Goal: Information Seeking & Learning: Find specific page/section

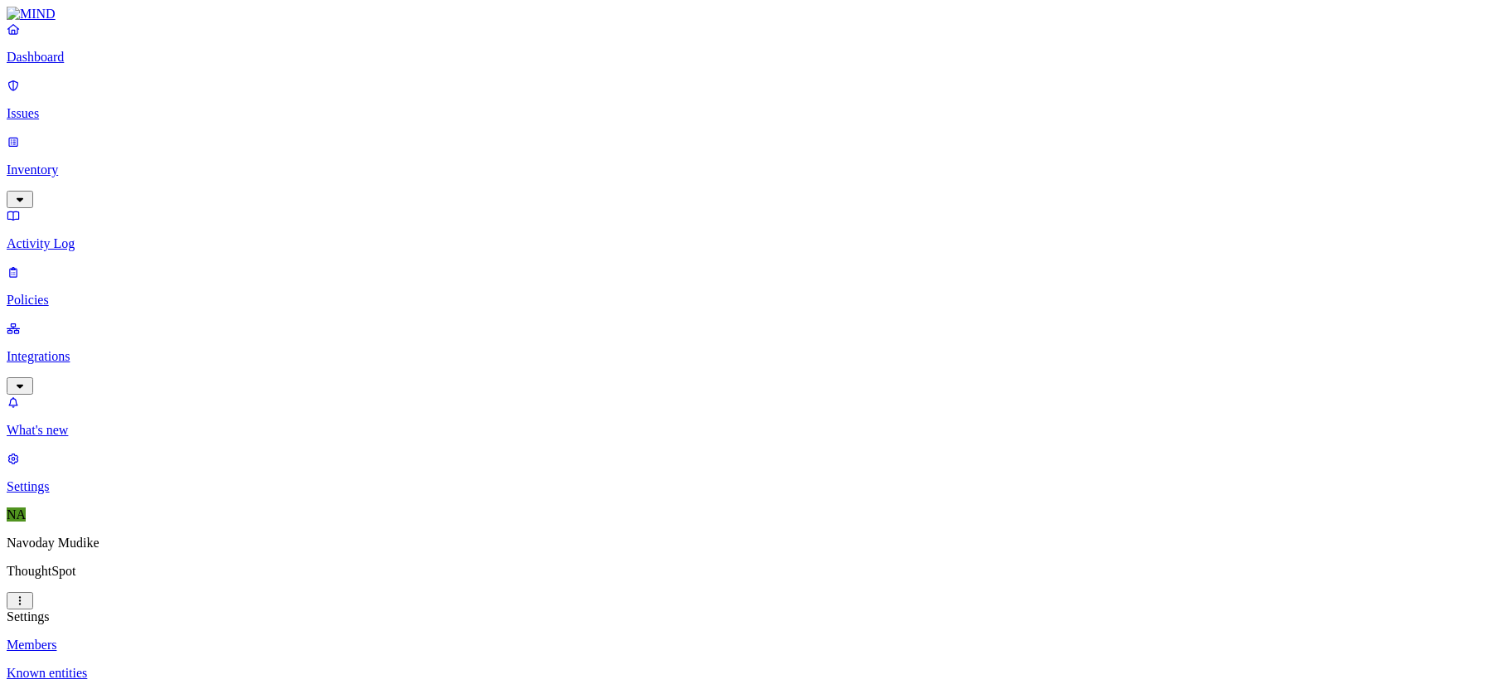
click at [155, 321] on link "Integrations" at bounding box center [743, 356] width 1472 height 71
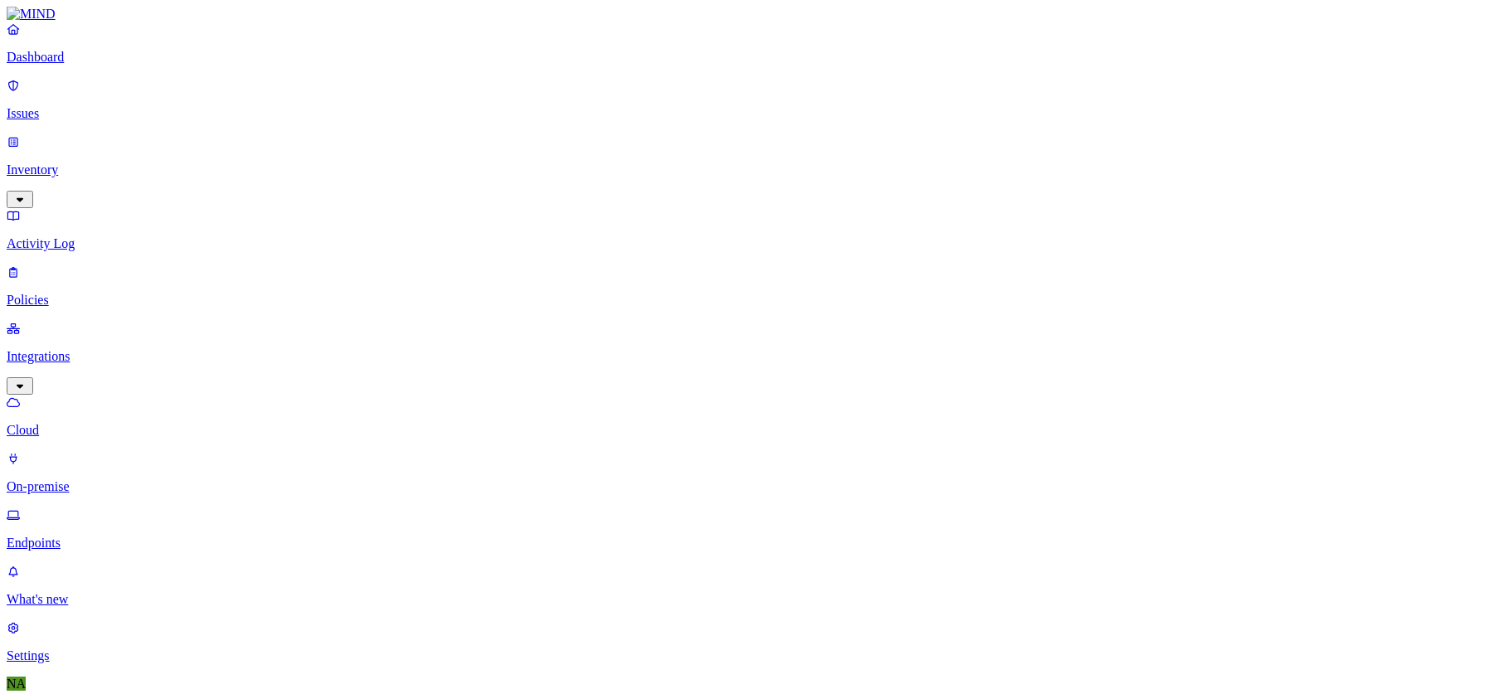
click at [89, 536] on p "Endpoints" at bounding box center [743, 543] width 1472 height 15
type input "b"
type input "n"
type input "b"
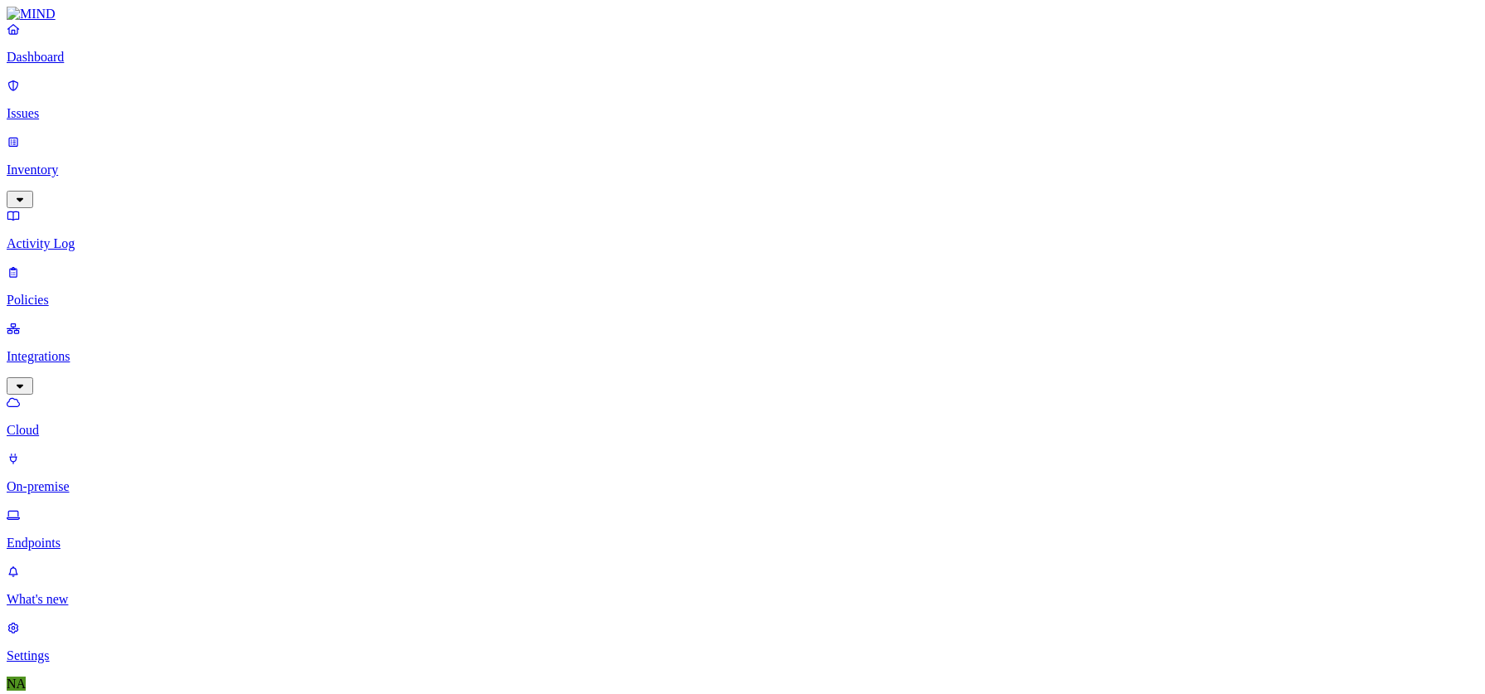
type input "h"
type input "n"
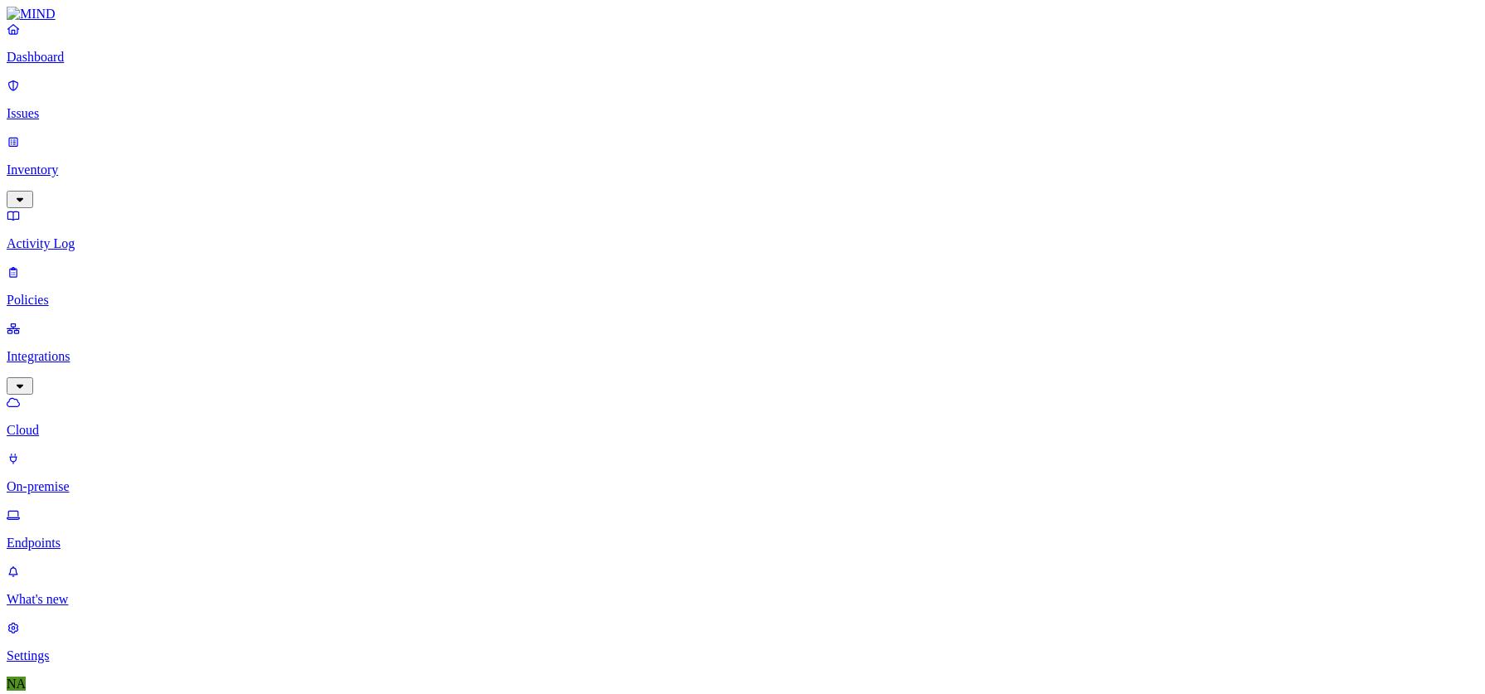
click at [136, 547] on nav "Dashboard Issues Inventory Activity Log Policies Integrations Cloud On-premise …" at bounding box center [743, 343] width 1472 height 642
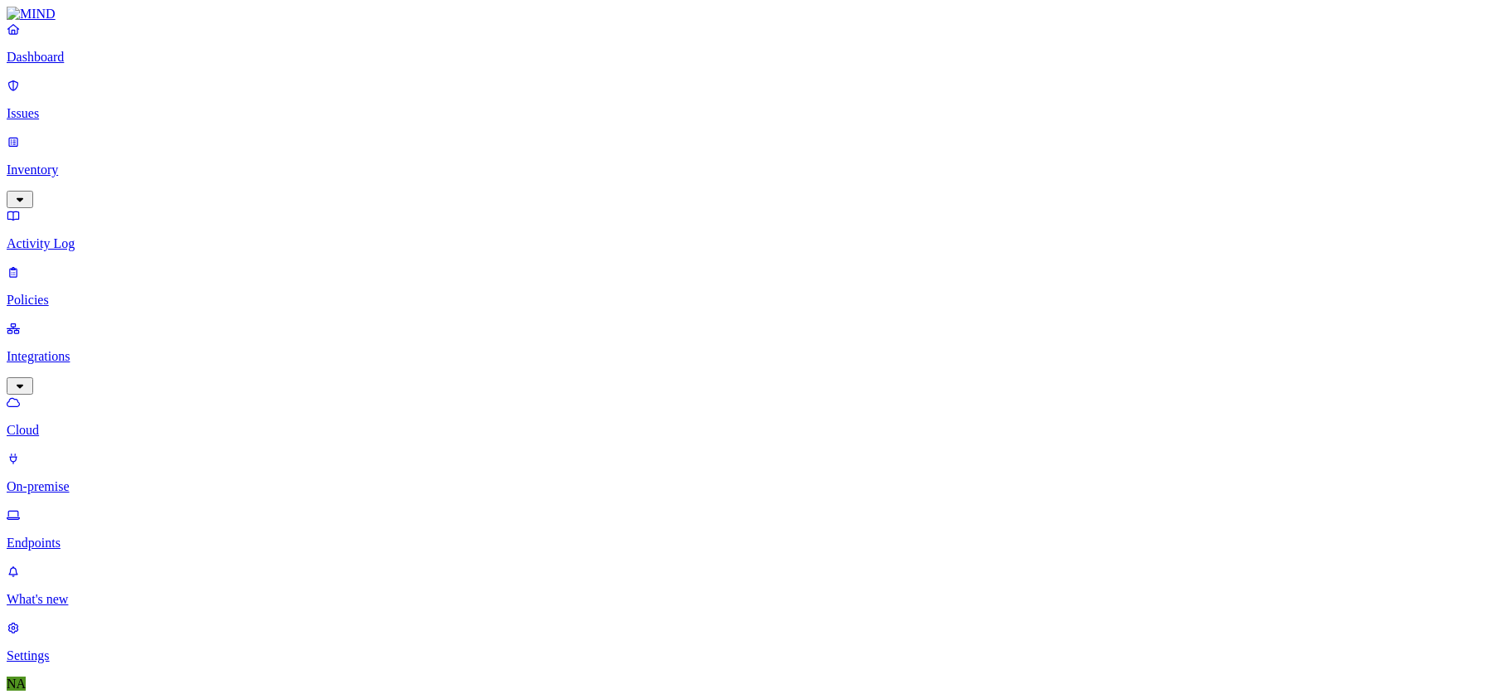
type input "blr-navoday.mud"
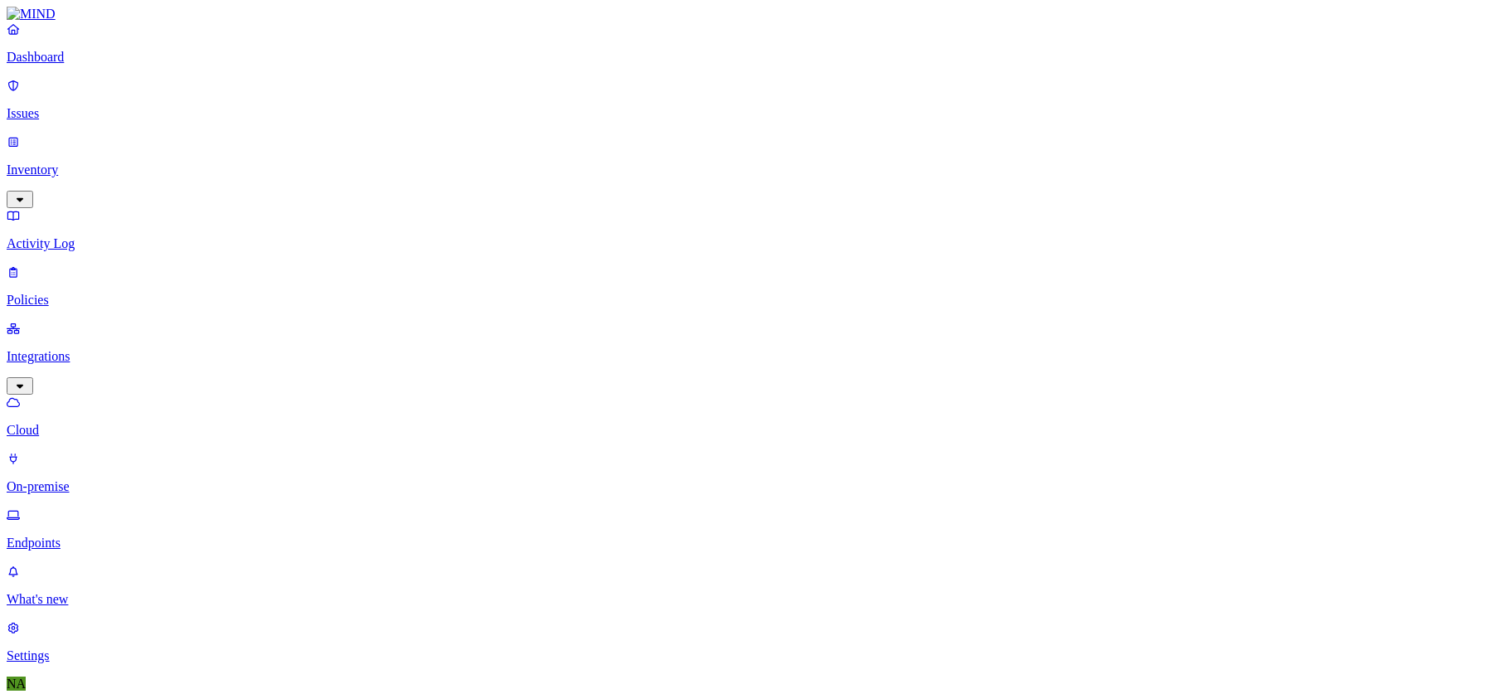
drag, startPoint x: 1343, startPoint y: 125, endPoint x: 1267, endPoint y: 125, distance: 75.5
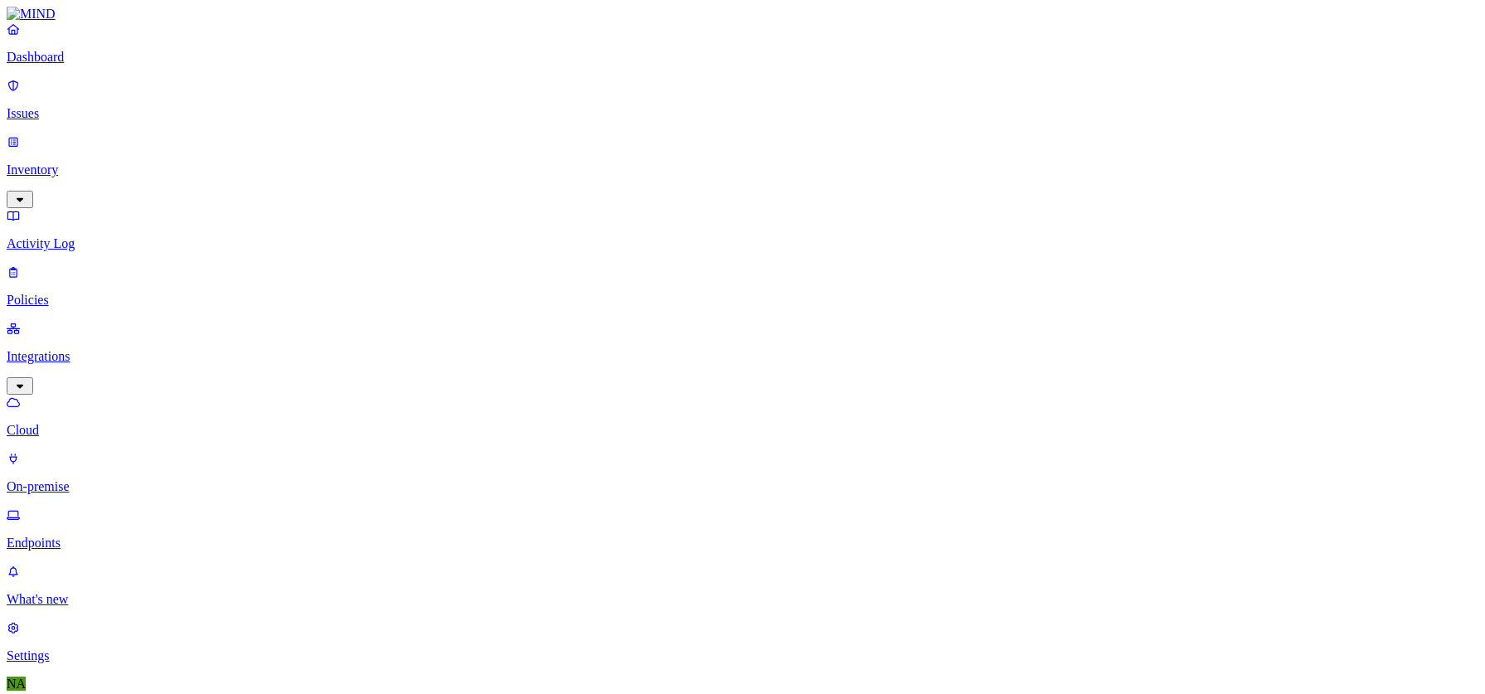
type input "b"
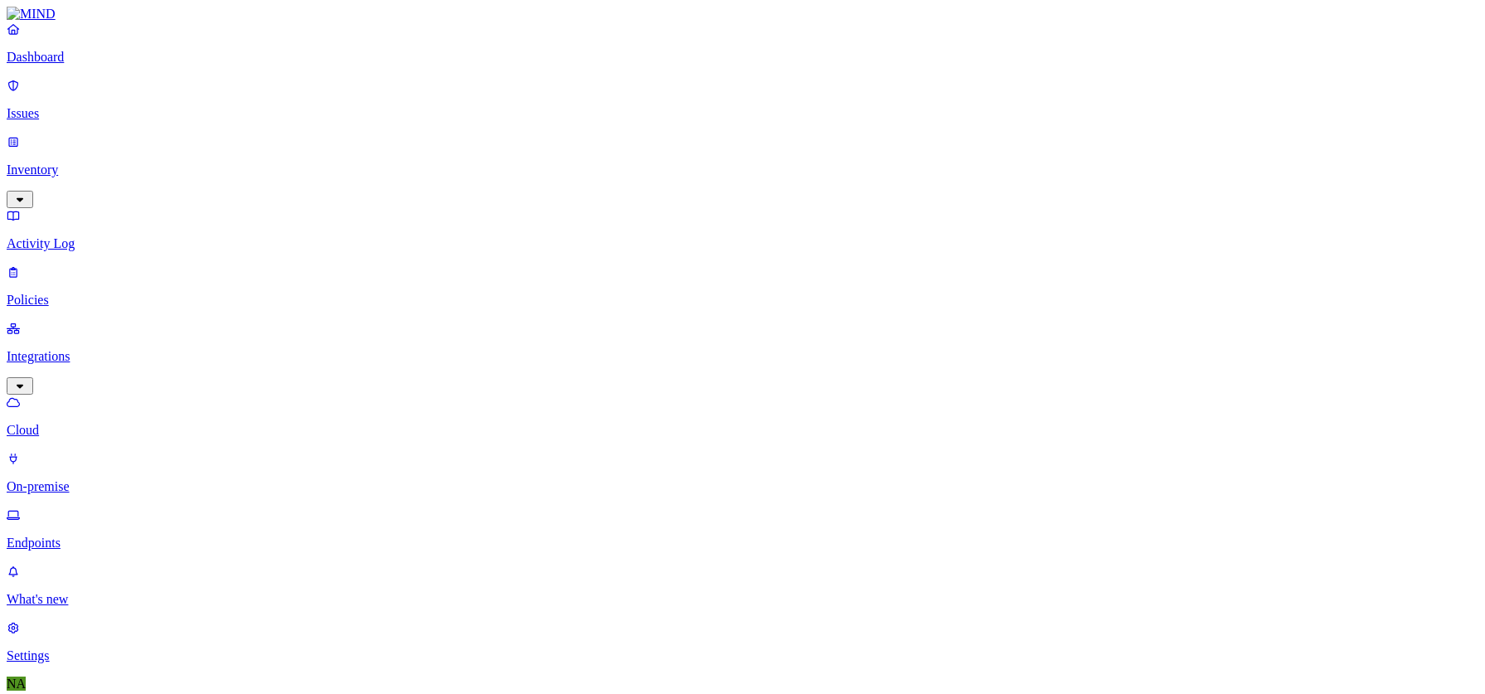
type input "hyd-agam.ja"
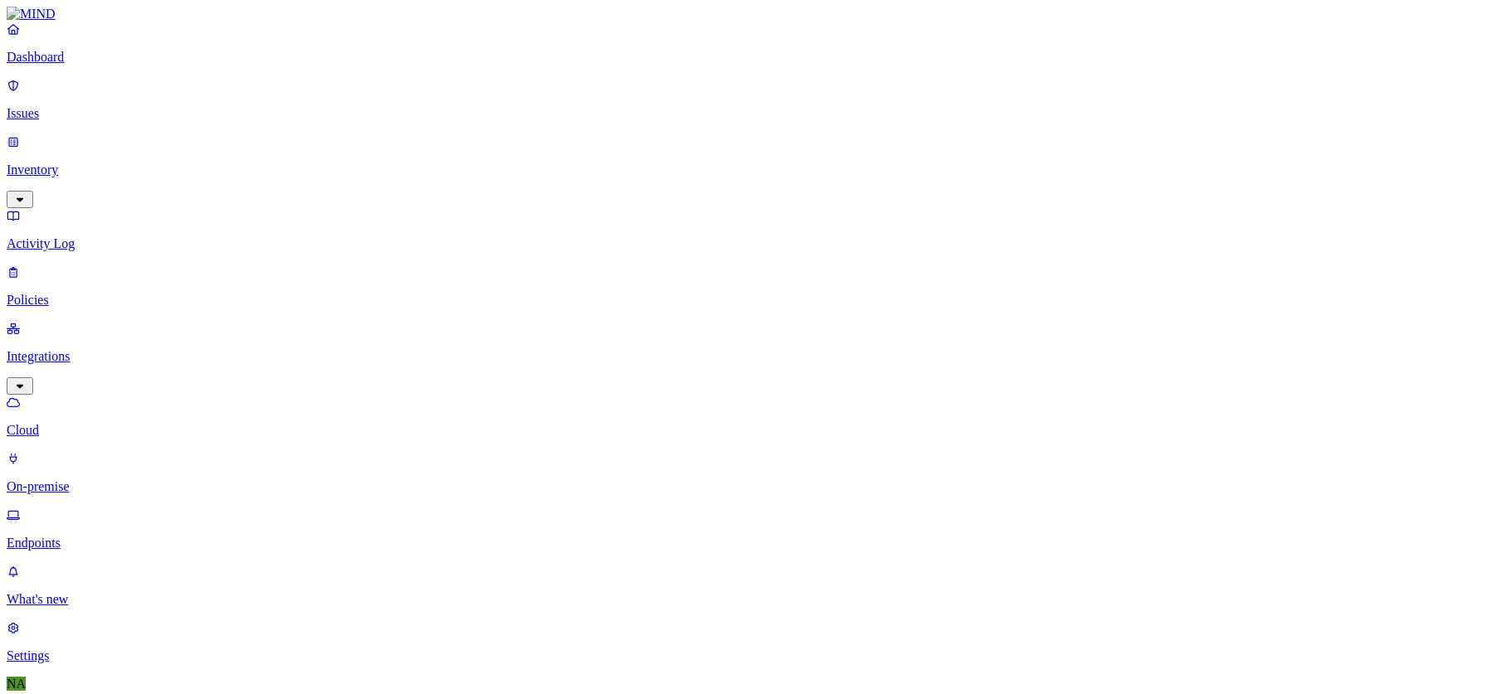
click at [50, 61] on link "Dashboard" at bounding box center [743, 43] width 1472 height 43
click at [48, 106] on p "Issues" at bounding box center [743, 113] width 1472 height 15
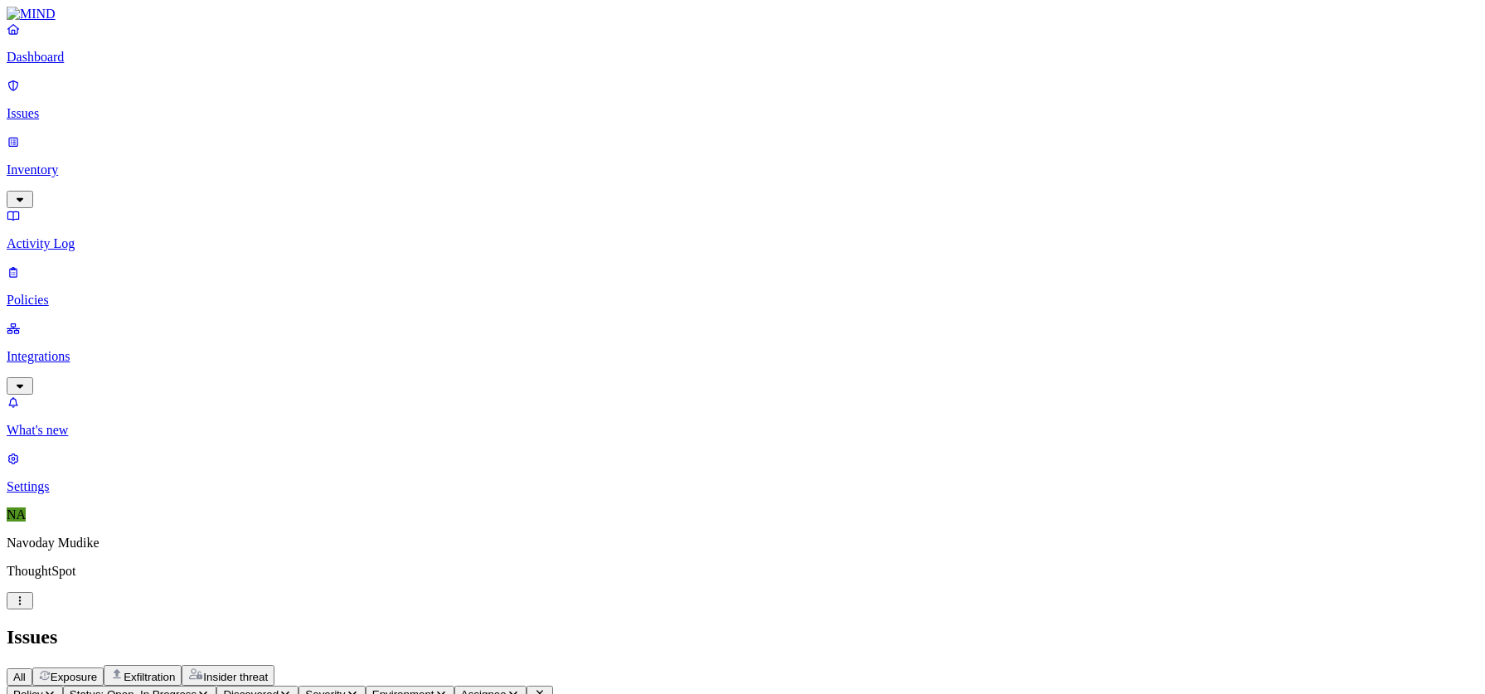
scroll to position [505, 0]
click at [169, 321] on link "Integrations" at bounding box center [743, 356] width 1472 height 71
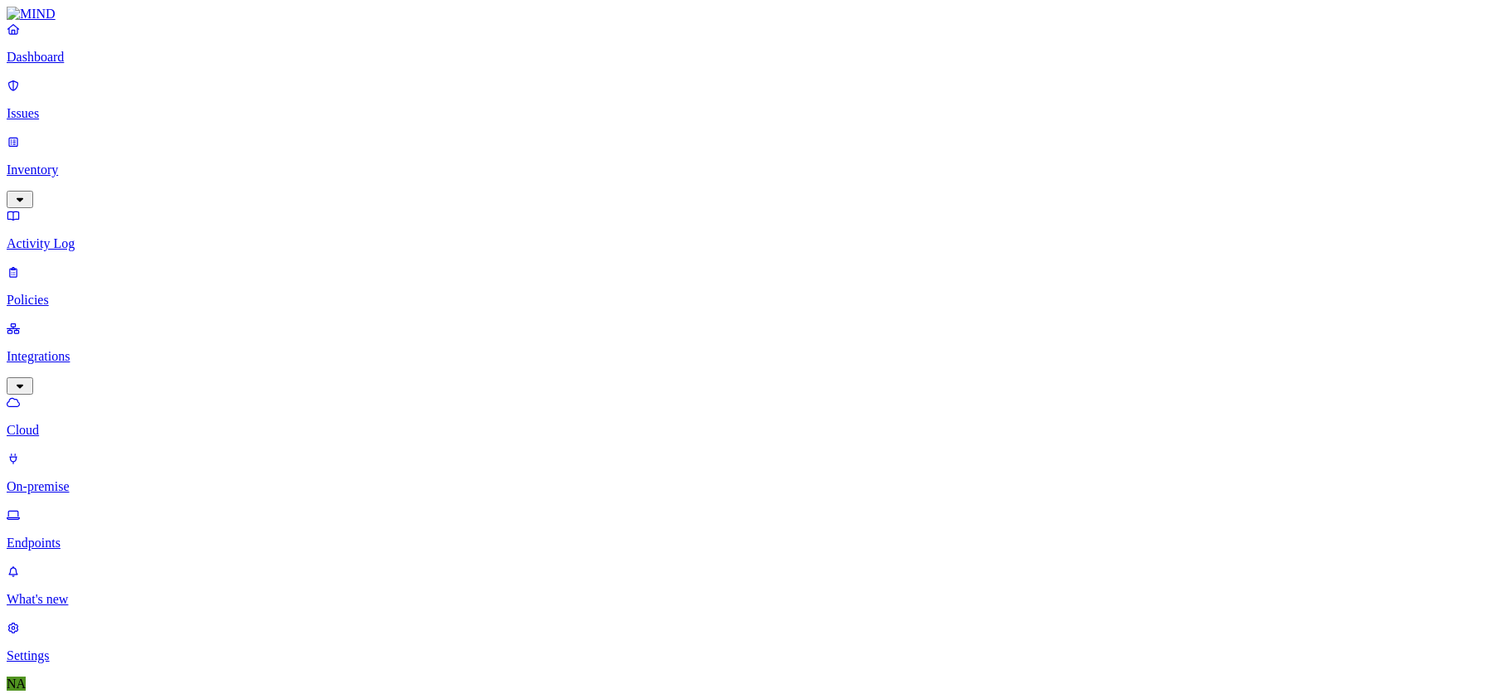
click at [110, 508] on link "Endpoints" at bounding box center [743, 529] width 1472 height 43
type input "hyd-[PERSON_NAME].go"
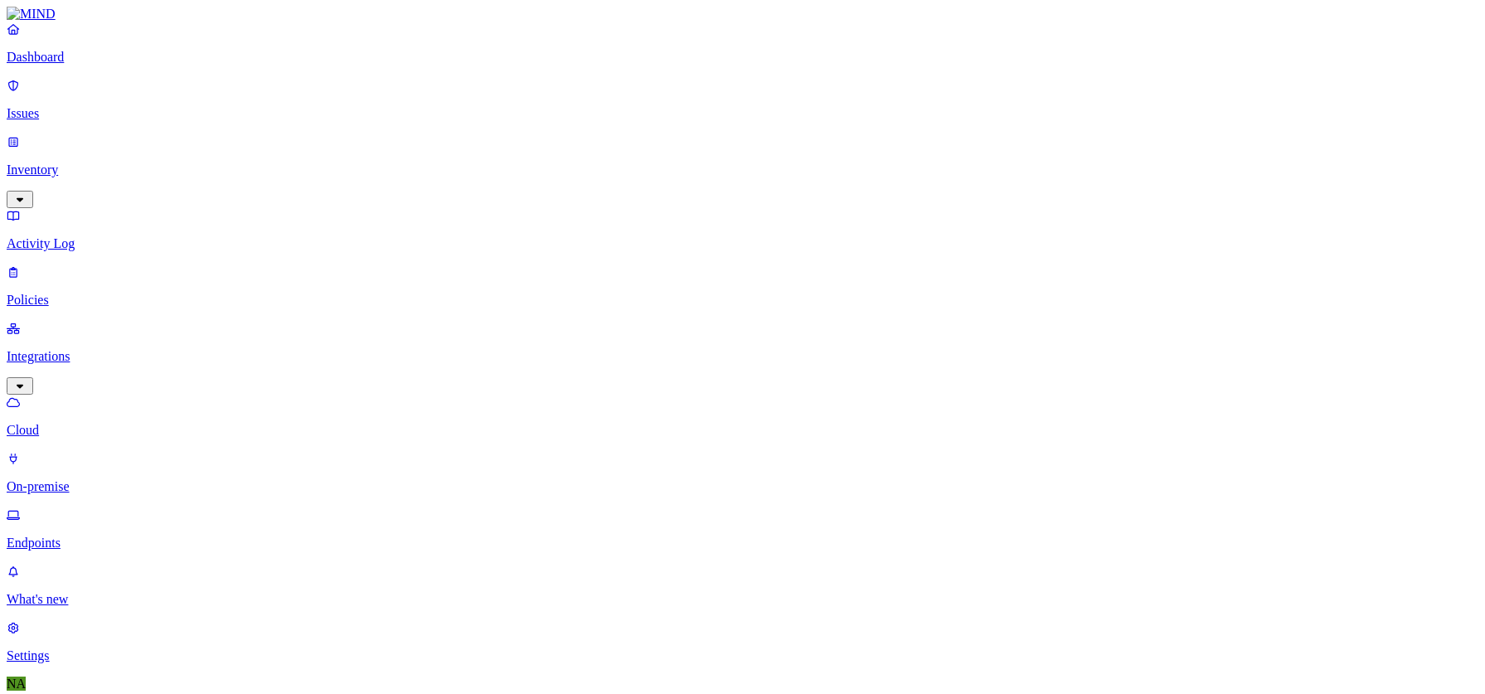
drag, startPoint x: 1335, startPoint y: 123, endPoint x: 1290, endPoint y: 123, distance: 44.8
drag, startPoint x: 293, startPoint y: 56, endPoint x: 208, endPoint y: 58, distance: 84.6
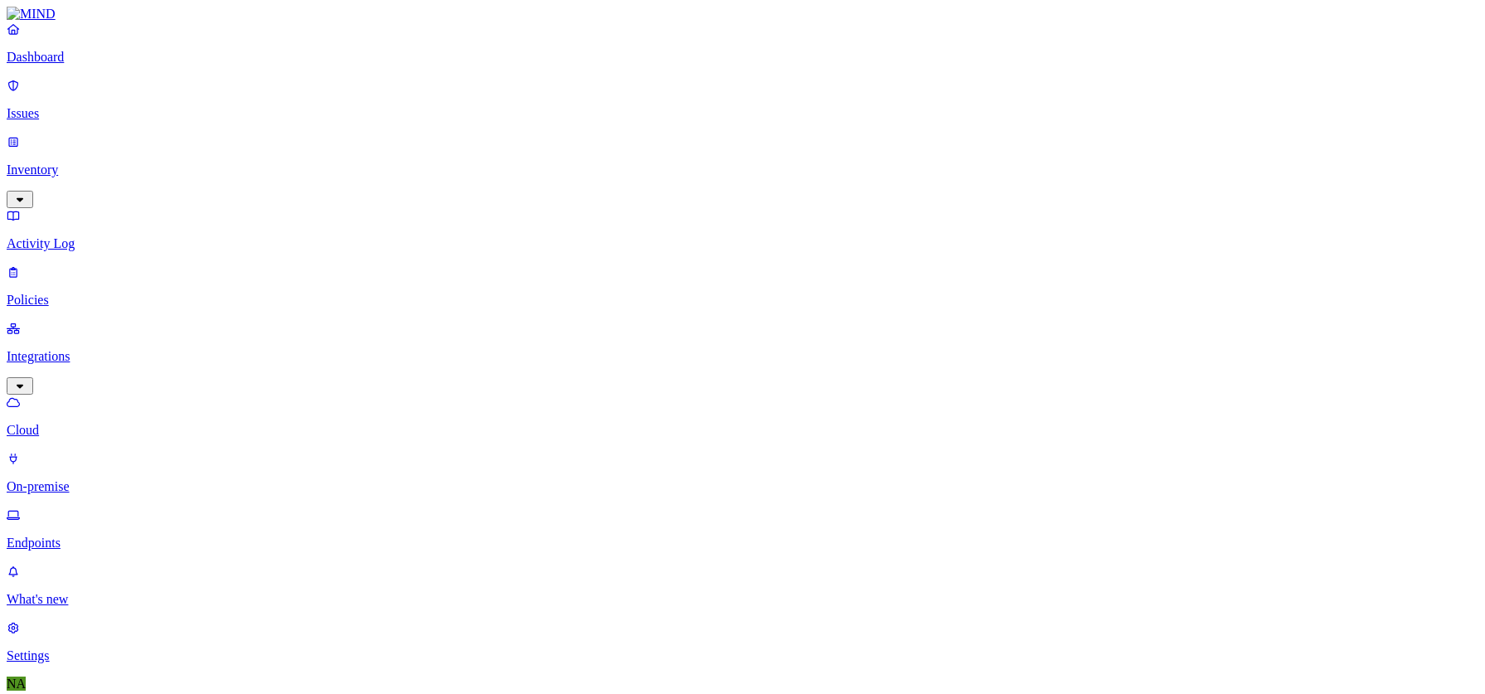
type input "hyd-[PERSON_NAME].go"
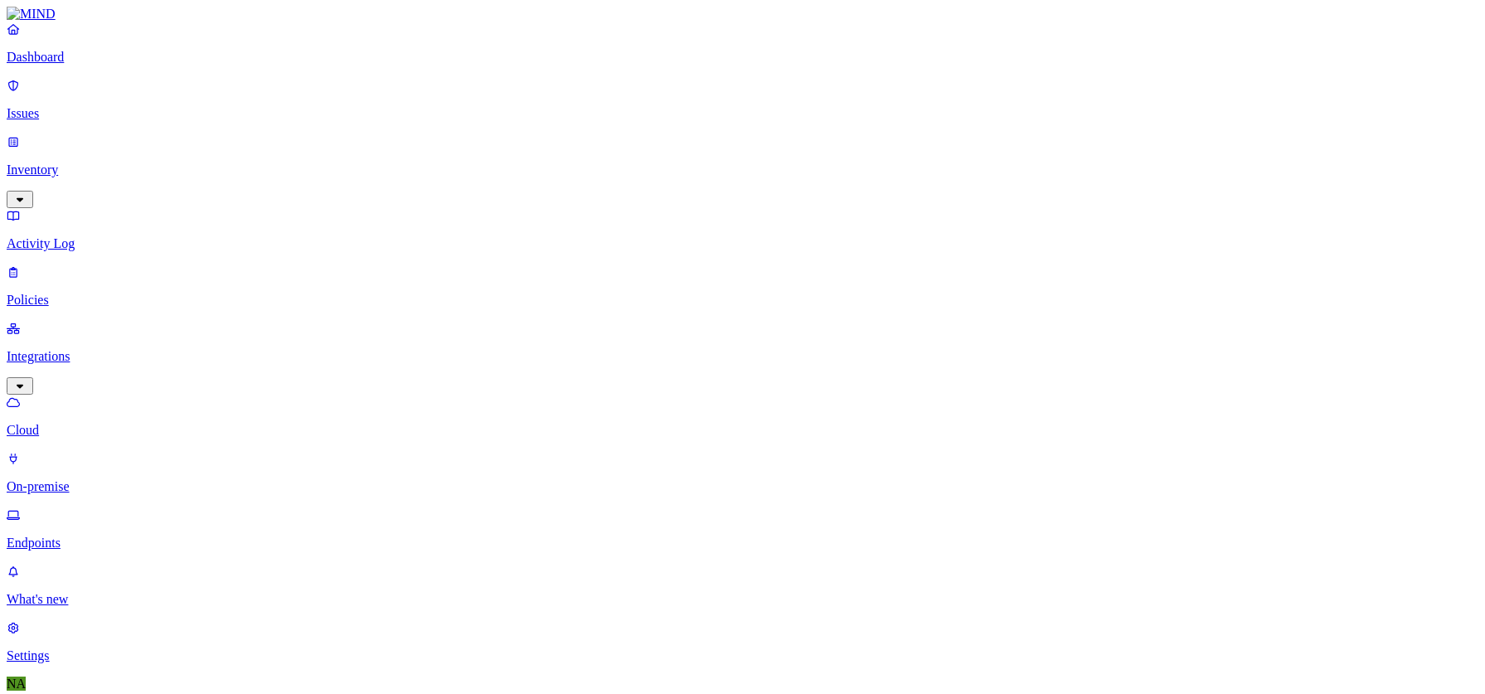
drag, startPoint x: 294, startPoint y: 58, endPoint x: 234, endPoint y: 57, distance: 60.5
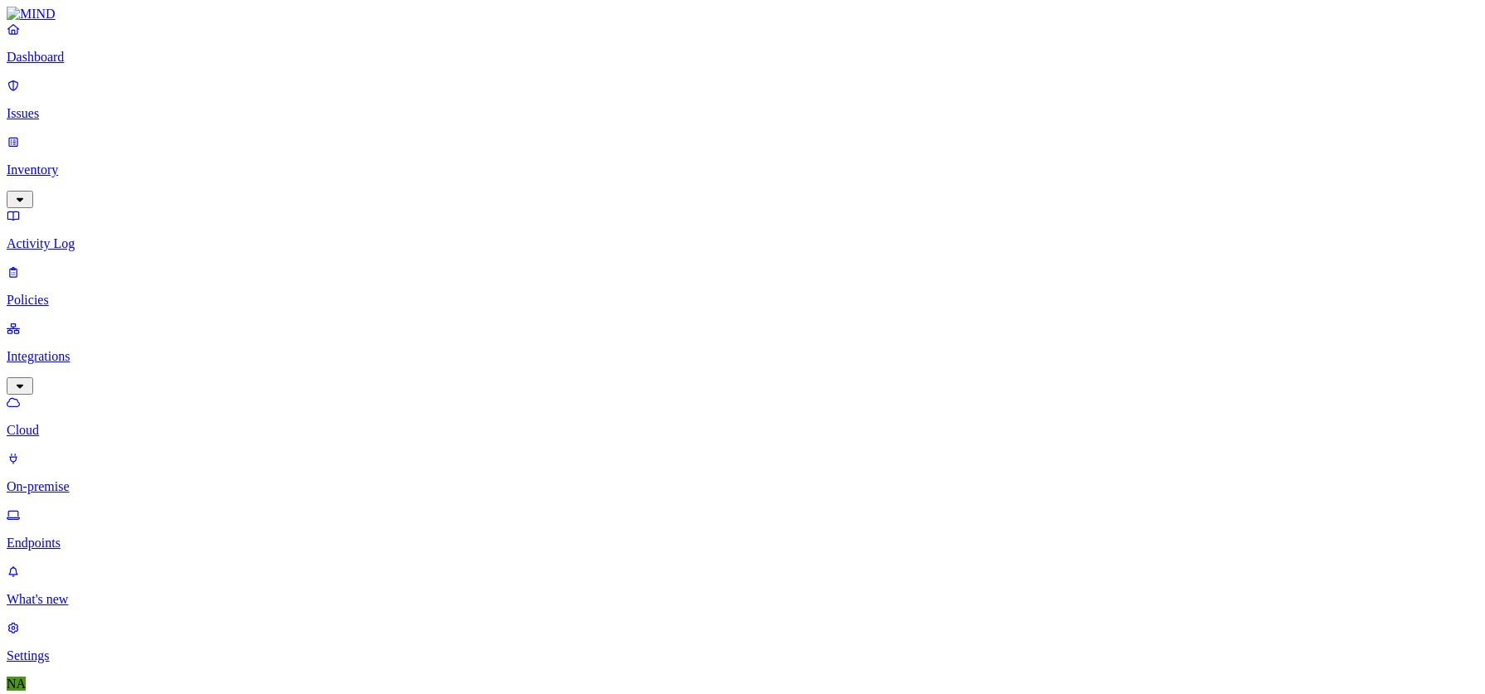
type input "[DOMAIN_NAME][PERSON_NAME]"
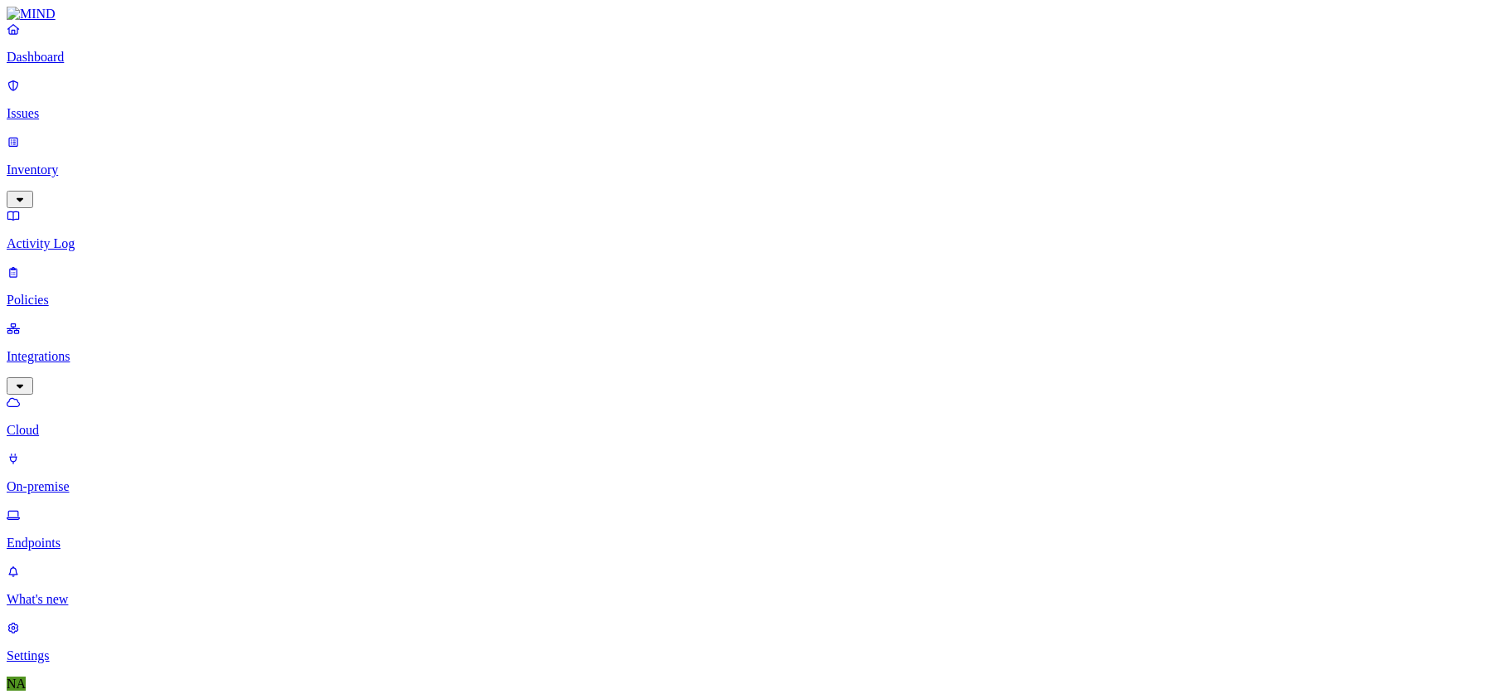
click at [38, 65] on p "Dashboard" at bounding box center [743, 57] width 1472 height 15
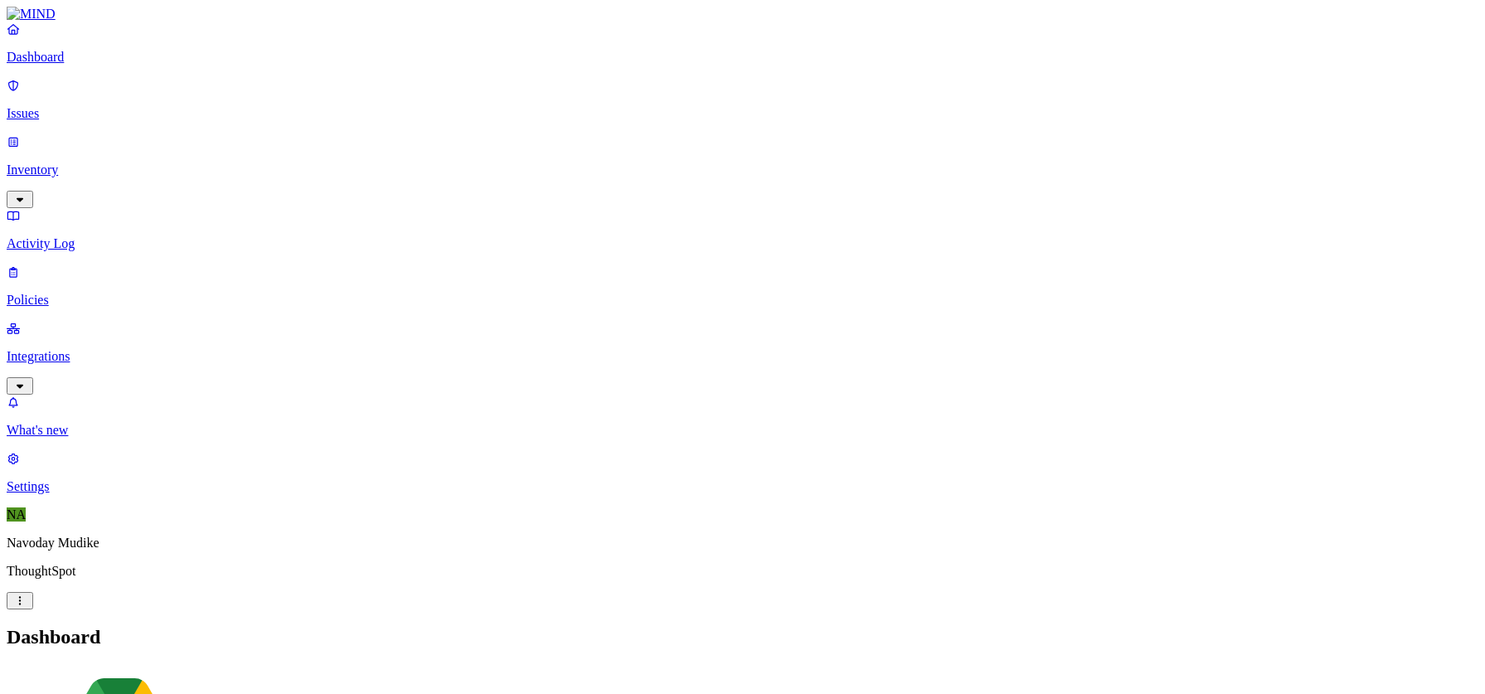
click at [27, 381] on icon "button" at bounding box center [19, 386] width 13 height 11
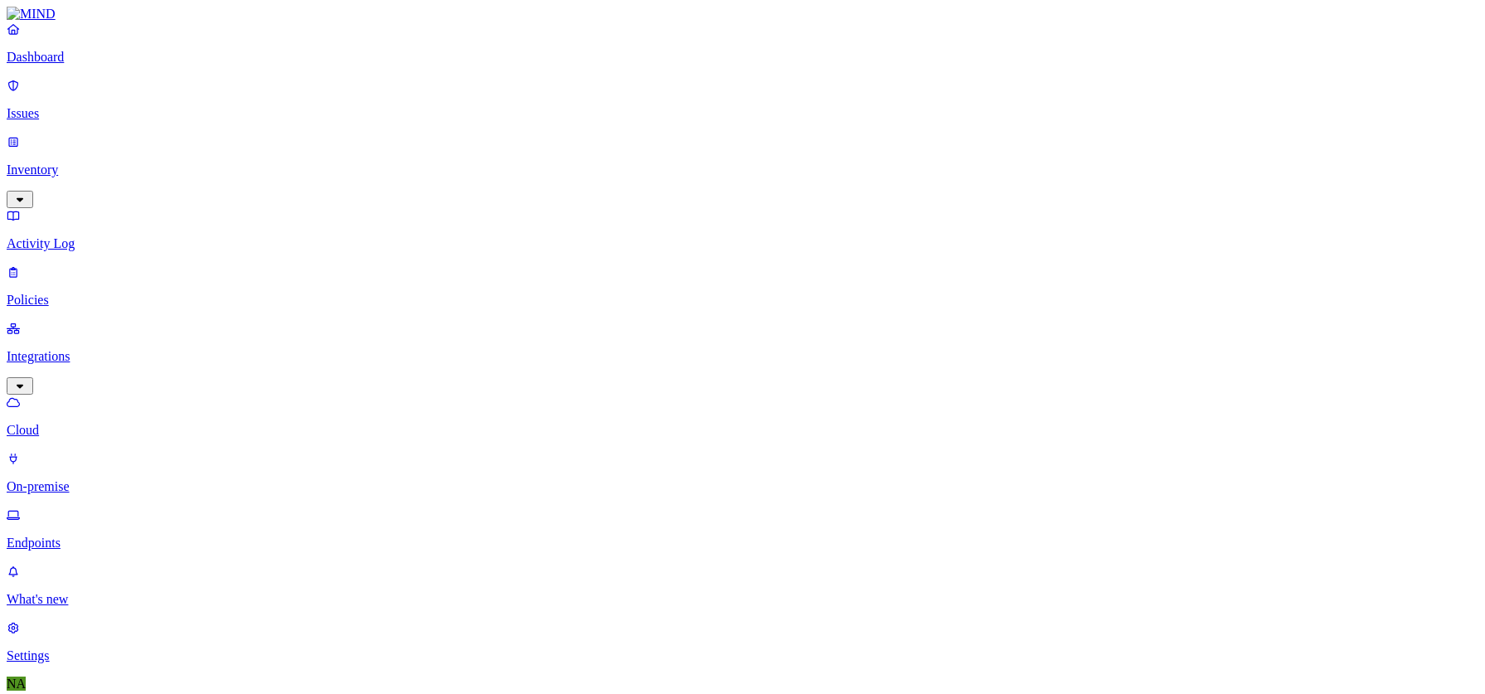
click at [86, 536] on p "Endpoints" at bounding box center [743, 543] width 1472 height 15
drag, startPoint x: 386, startPoint y: 88, endPoint x: 500, endPoint y: 92, distance: 114.5
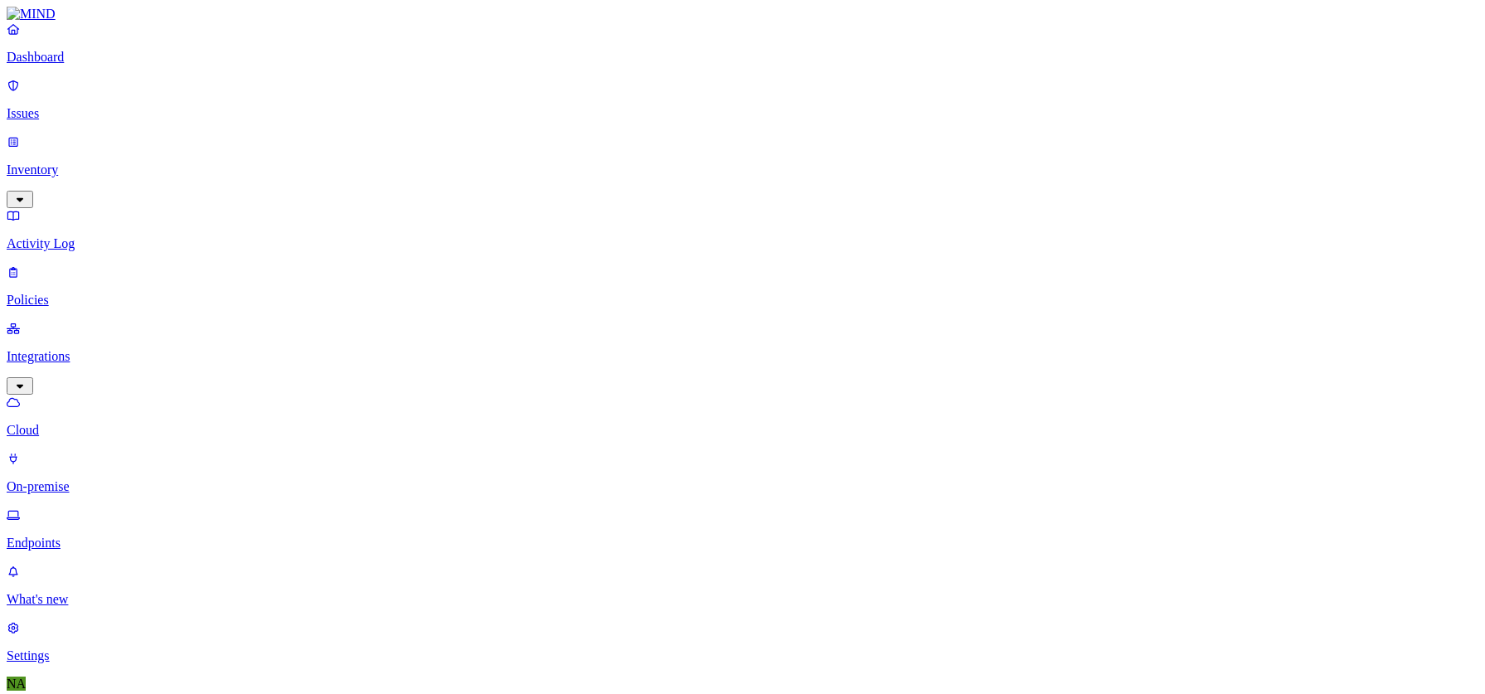
type input "1 or 1"
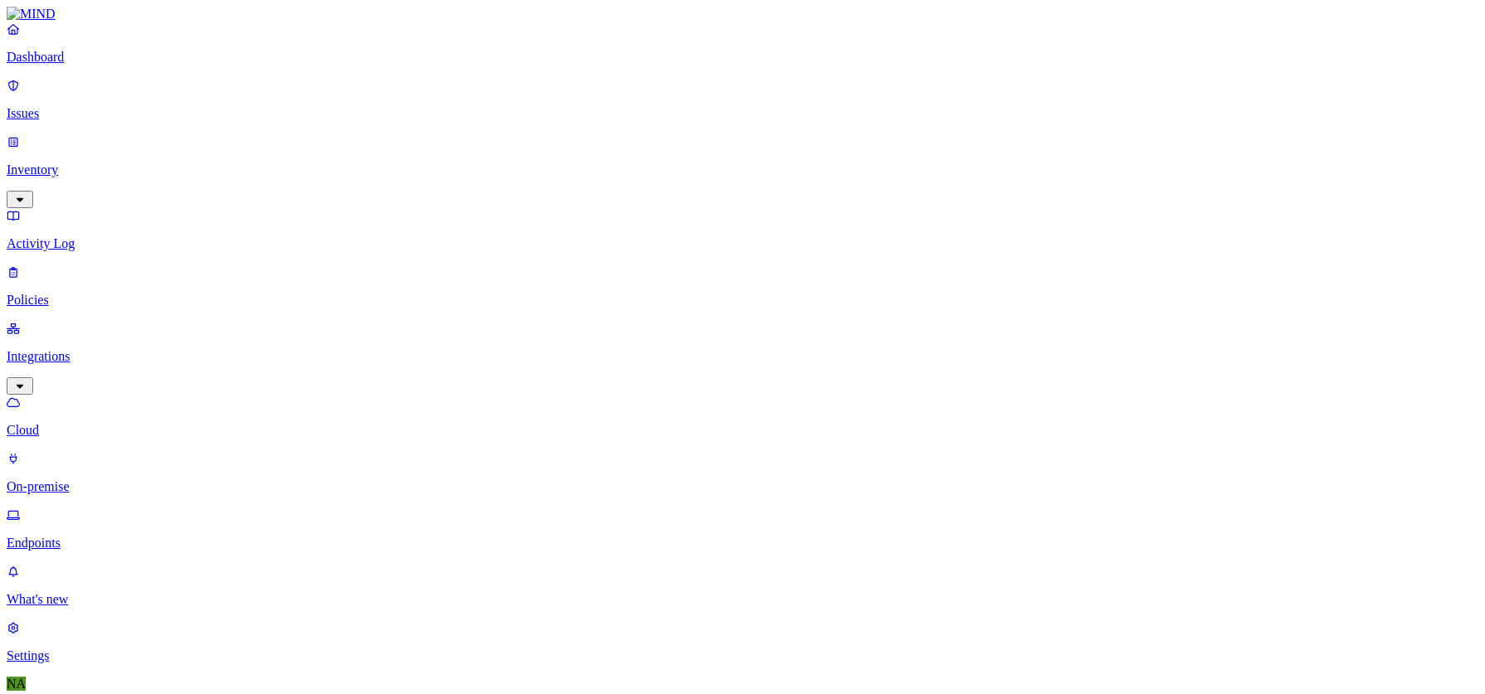
click at [78, 61] on link "Dashboard" at bounding box center [743, 43] width 1472 height 43
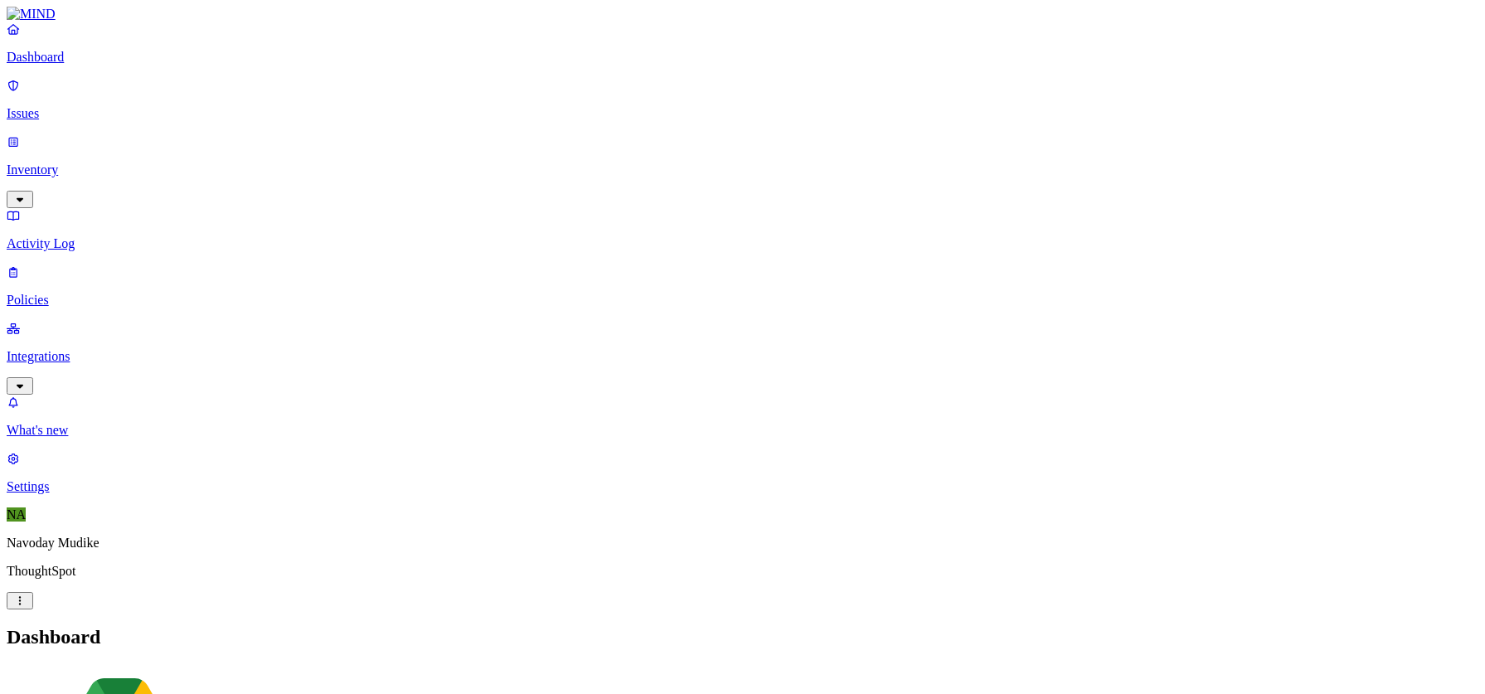
click at [979, 626] on h2 "Dashboard" at bounding box center [743, 637] width 1472 height 22
